Goal: Information Seeking & Learning: Find specific fact

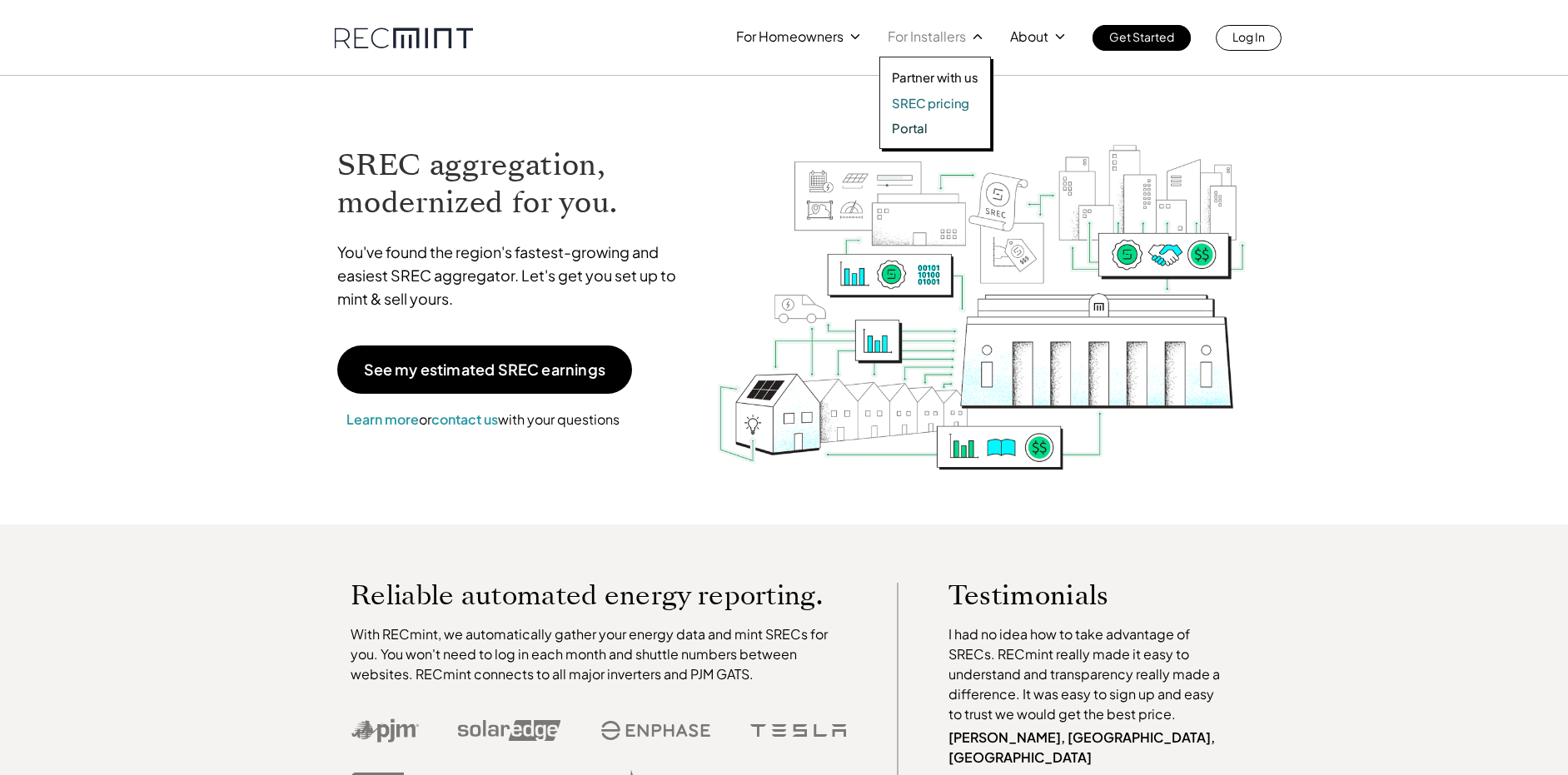
click at [924, 101] on p "SREC pricing" at bounding box center [931, 103] width 78 height 16
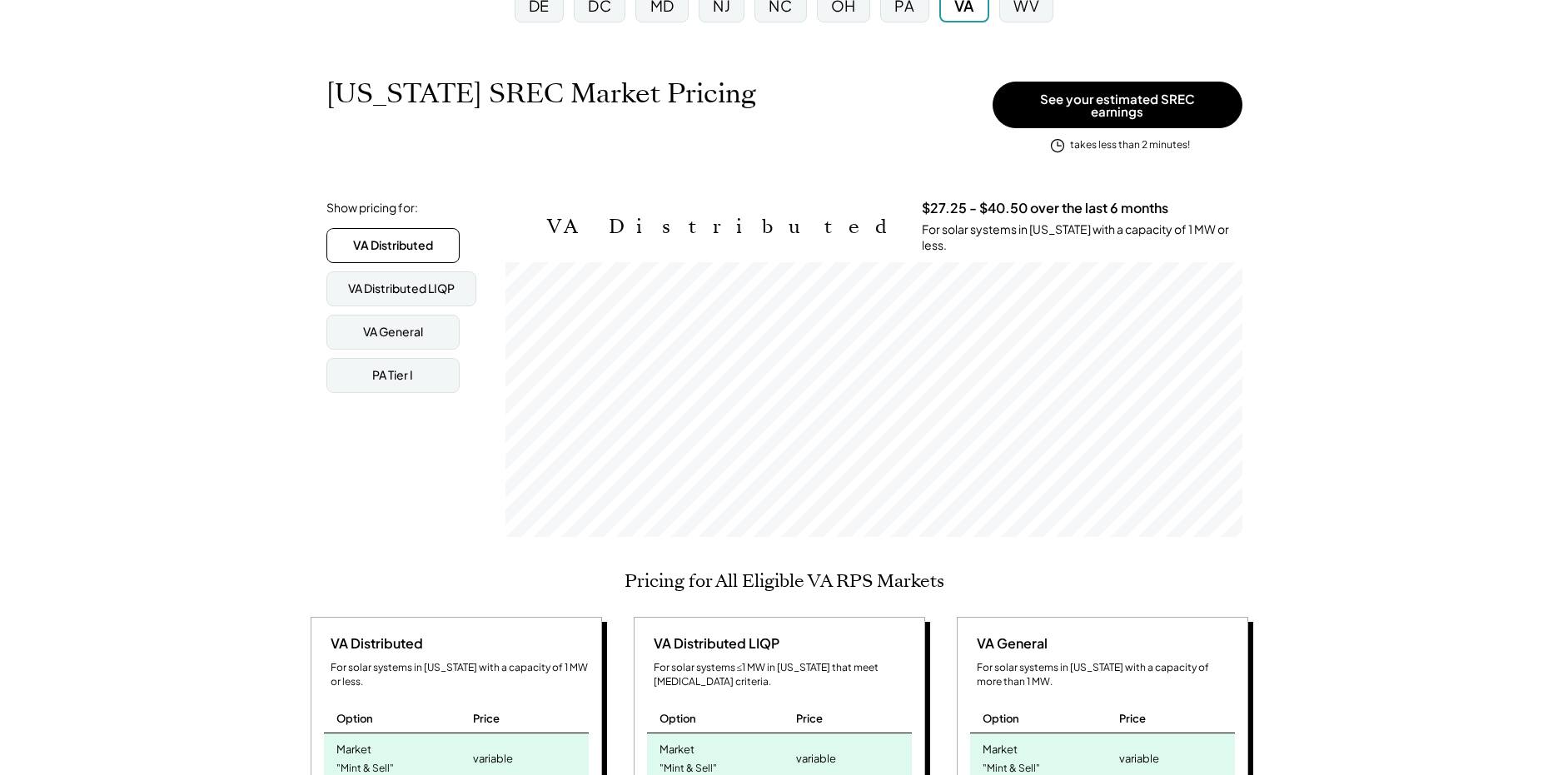
scroll to position [220, 0]
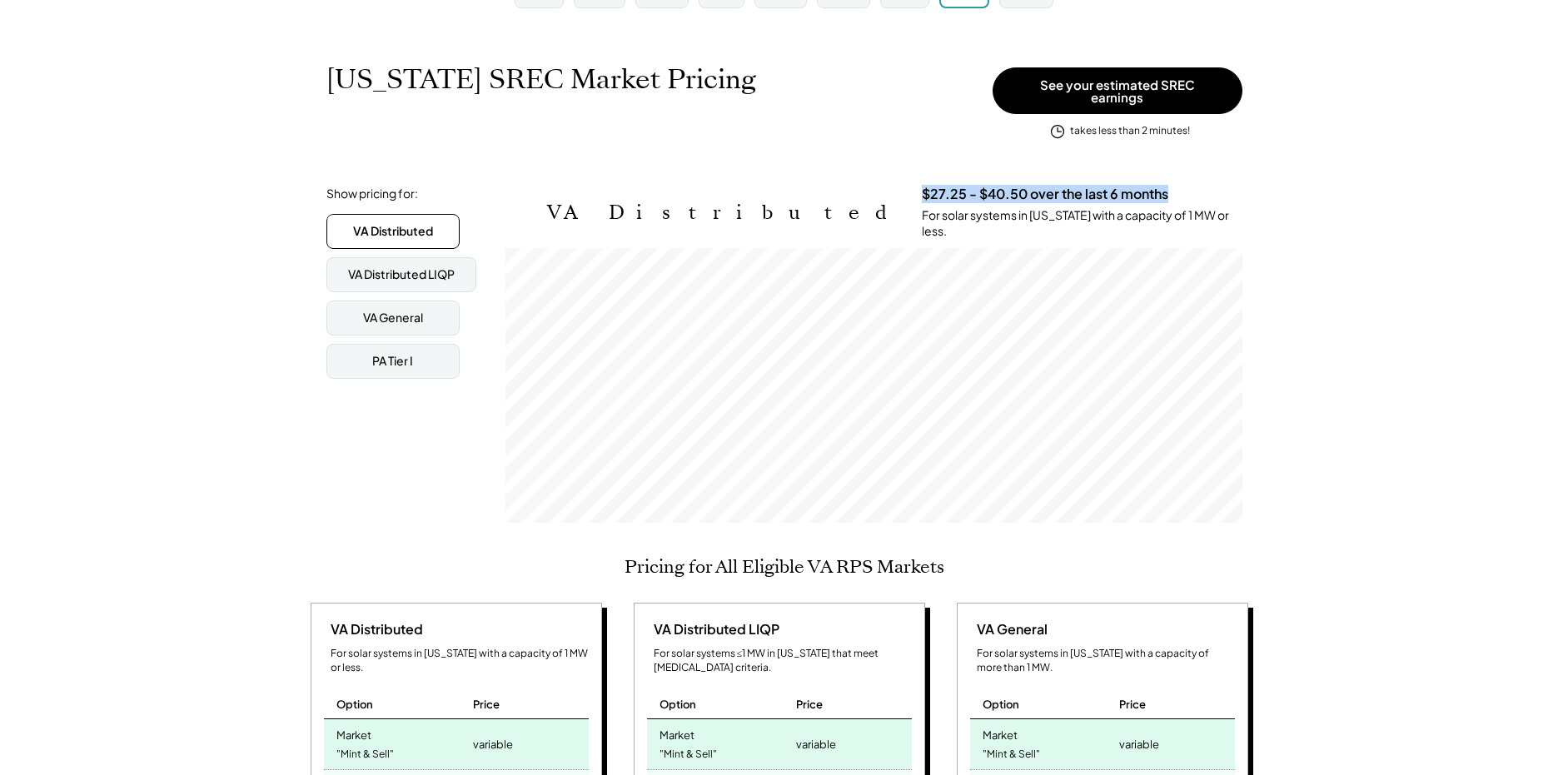
drag, startPoint x: 709, startPoint y: 183, endPoint x: 955, endPoint y: 185, distance: 246.0
click at [955, 186] on div "$27.25 - $40.50 over the last 6 months For solar systems in [US_STATE] with a c…" at bounding box center [1082, 213] width 320 height 54
drag, startPoint x: 709, startPoint y: 184, endPoint x: 931, endPoint y: 197, distance: 222.4
click at [931, 197] on div "$27.25 - $40.50 over the last 6 months For solar systems in [US_STATE] with a c…" at bounding box center [1082, 213] width 320 height 54
click at [950, 186] on h3 "$27.25 - $40.50 over the last 6 months" at bounding box center [1045, 194] width 246 height 17
